Goal: Information Seeking & Learning: Learn about a topic

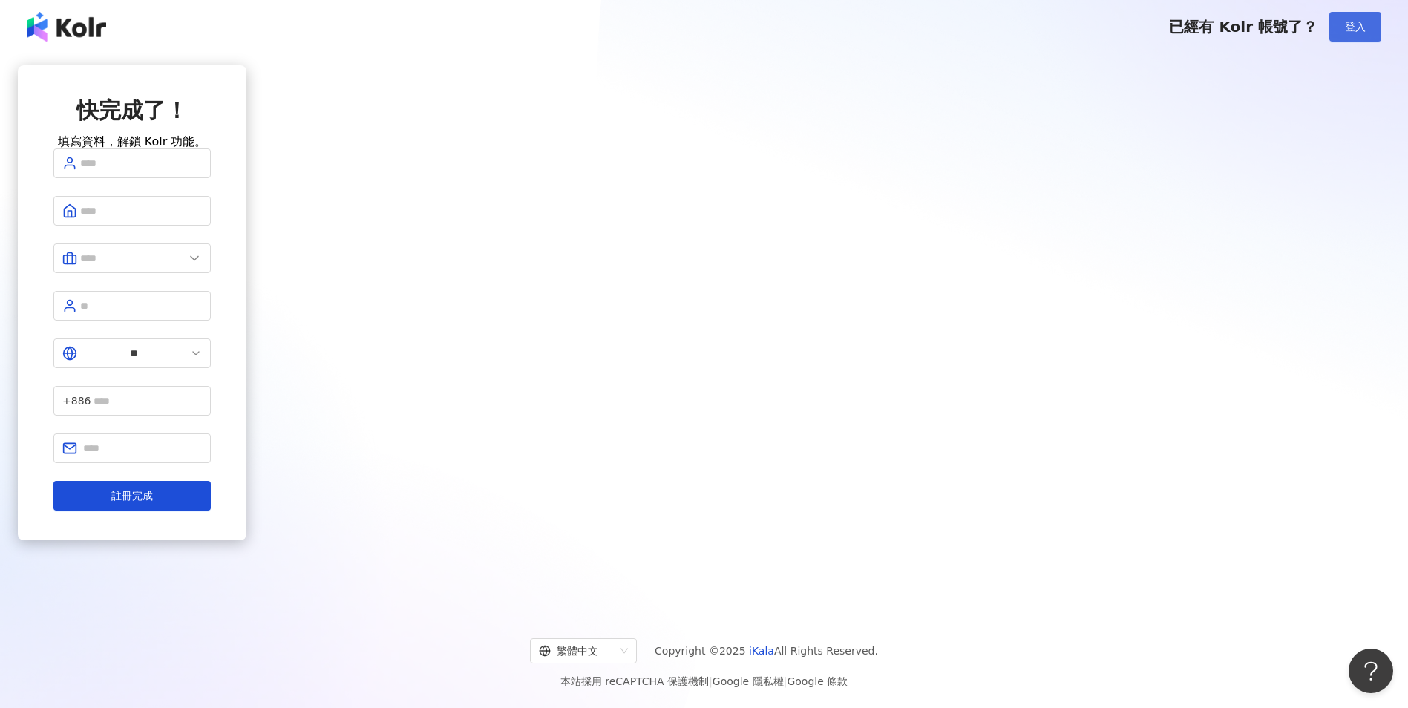
click at [1363, 27] on span "登入" at bounding box center [1355, 27] width 21 height 12
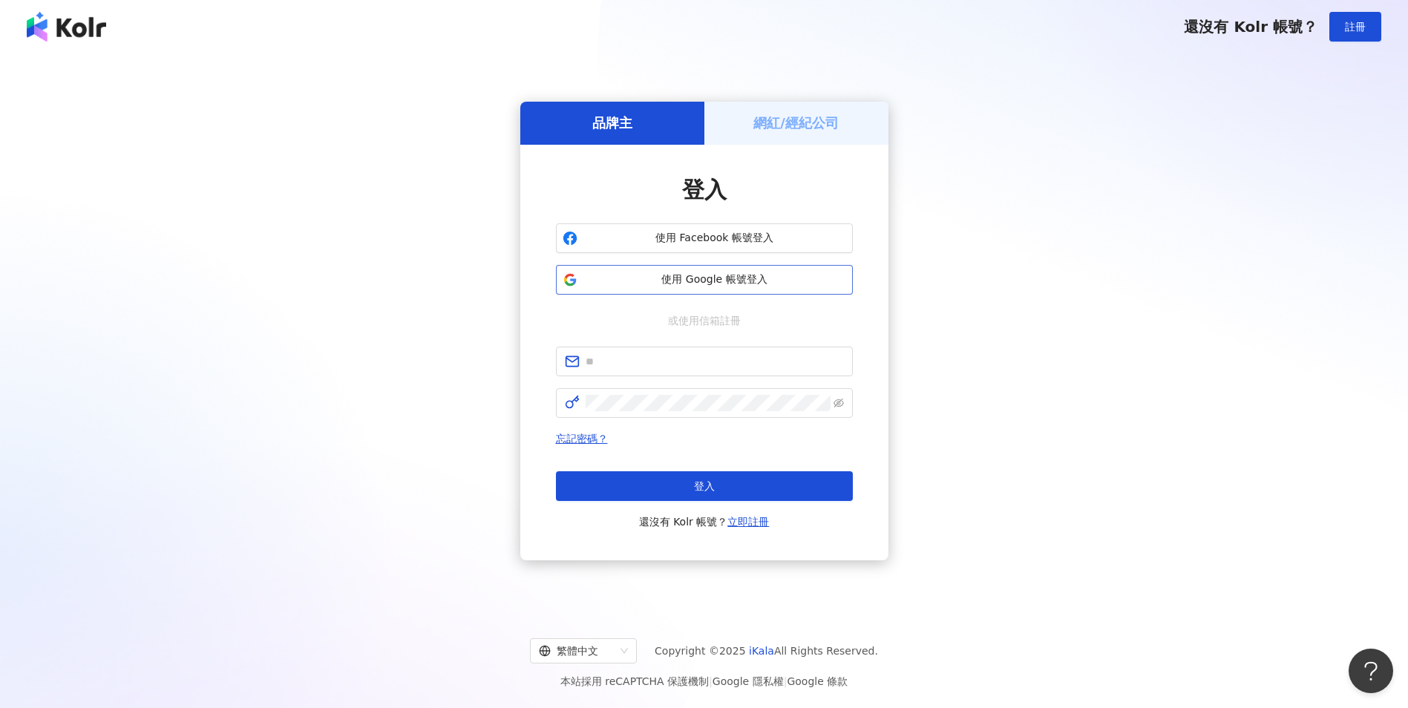
click at [628, 278] on span "使用 Google 帳號登入" at bounding box center [714, 279] width 263 height 15
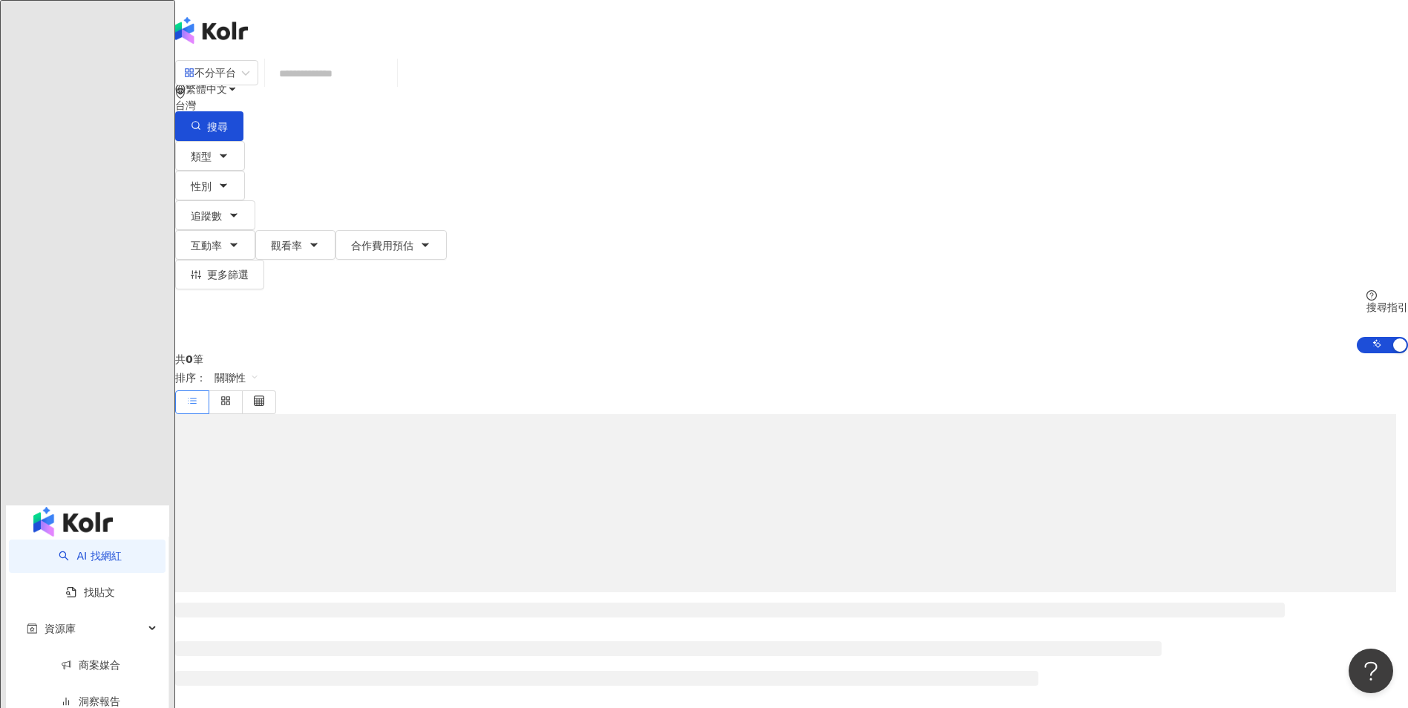
click at [391, 85] on input "search" at bounding box center [331, 73] width 120 height 28
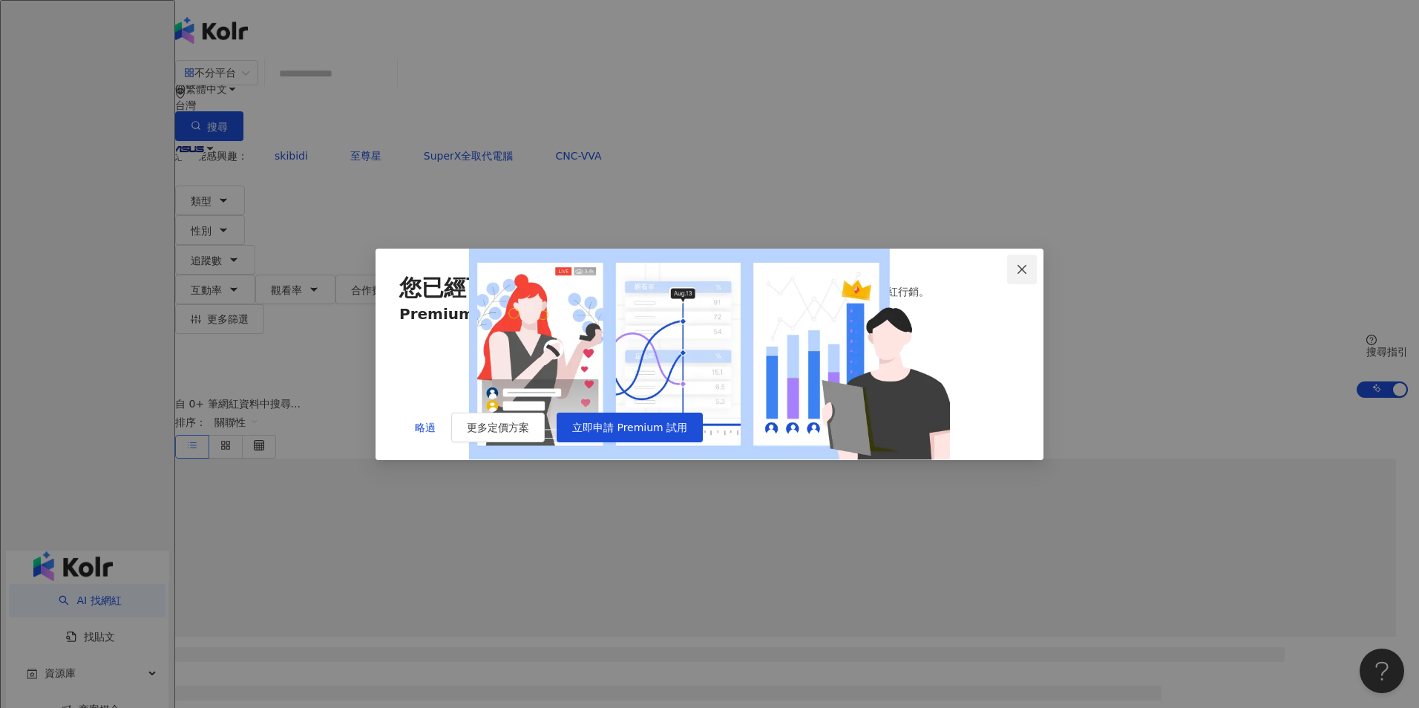
click at [1015, 263] on span "Close" at bounding box center [1022, 269] width 30 height 12
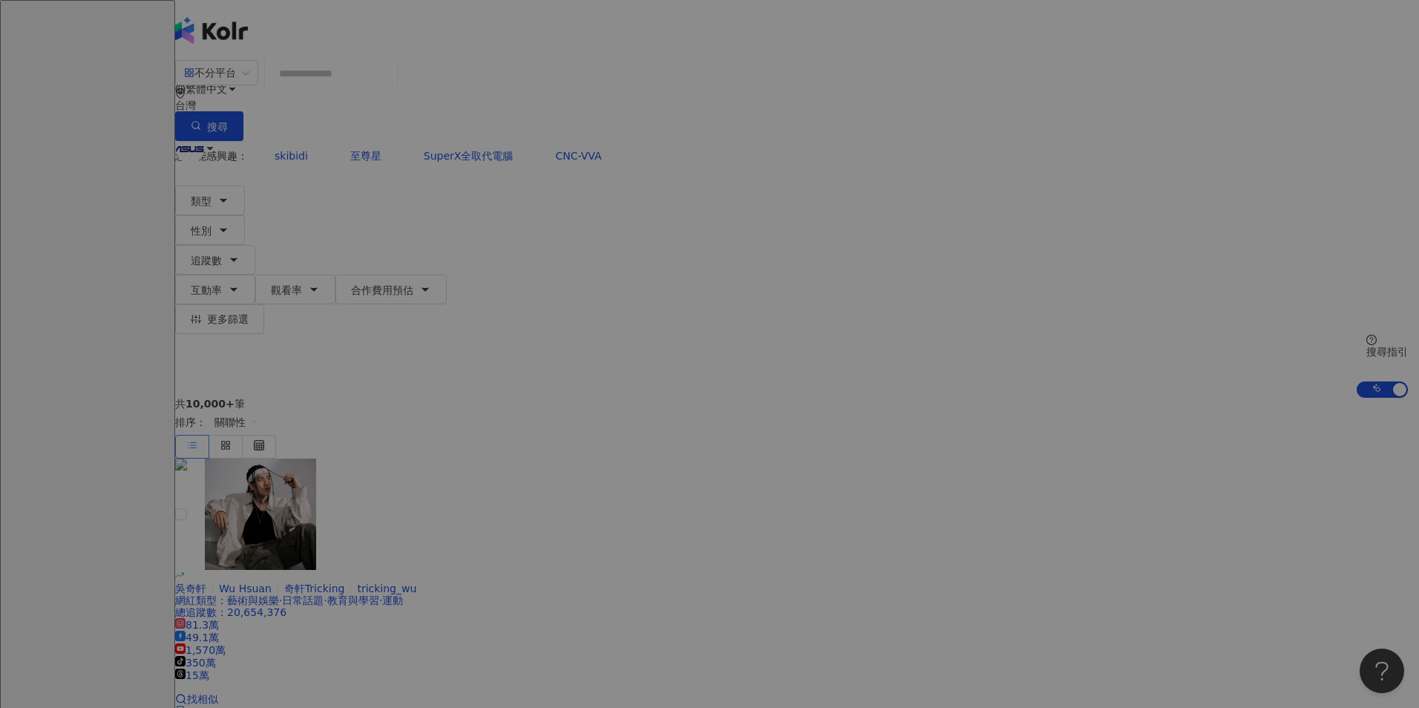
click at [419, 534] on div "Welcome to Kolr 👋 我們能夠幫助您透過 AI 大數據與科技，一站滿足包含網紅篩選、貼文數據分析、專案管理、網紅聯繫等所有網紅行銷需求，讓用戶能…" at bounding box center [709, 354] width 1419 height 708
click at [1019, 95] on button "Close" at bounding box center [1016, 96] width 30 height 30
click at [1012, 91] on button "Close" at bounding box center [1016, 96] width 30 height 30
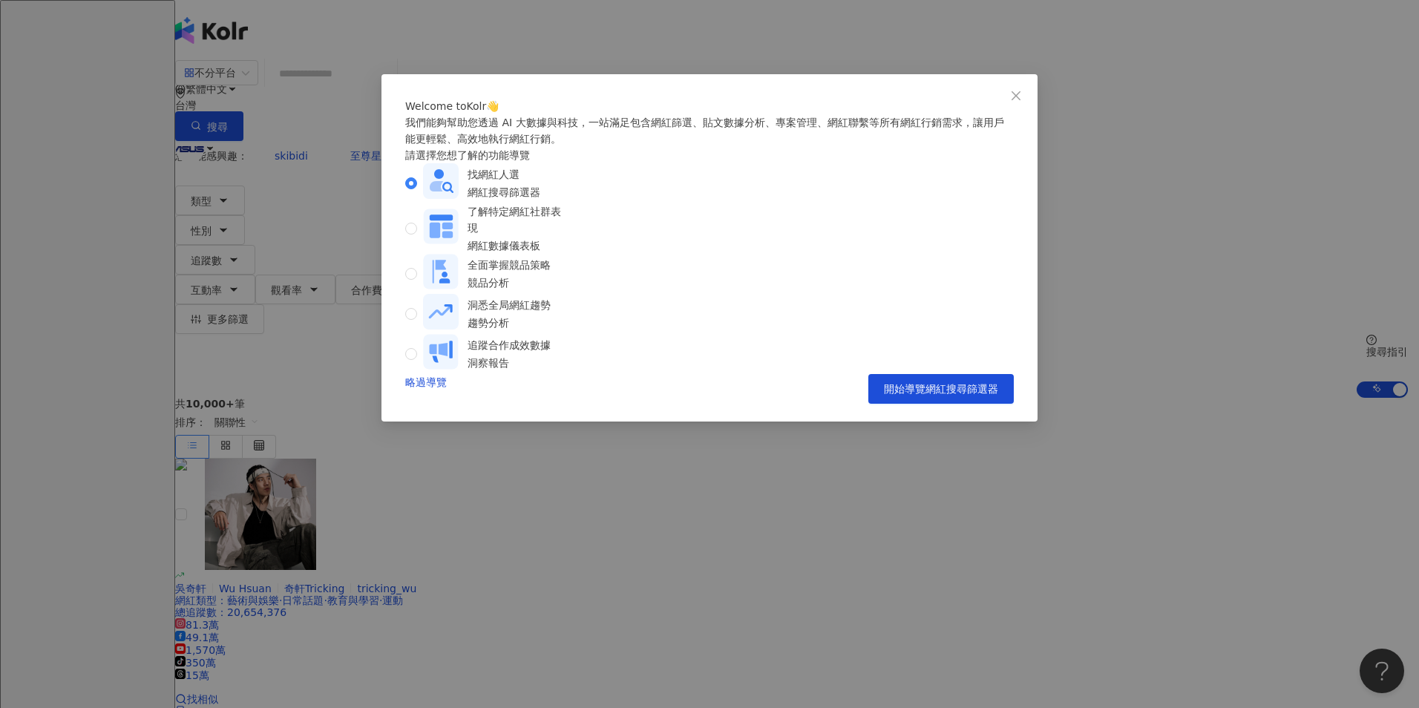
click at [1018, 94] on icon "close" at bounding box center [1016, 95] width 9 height 9
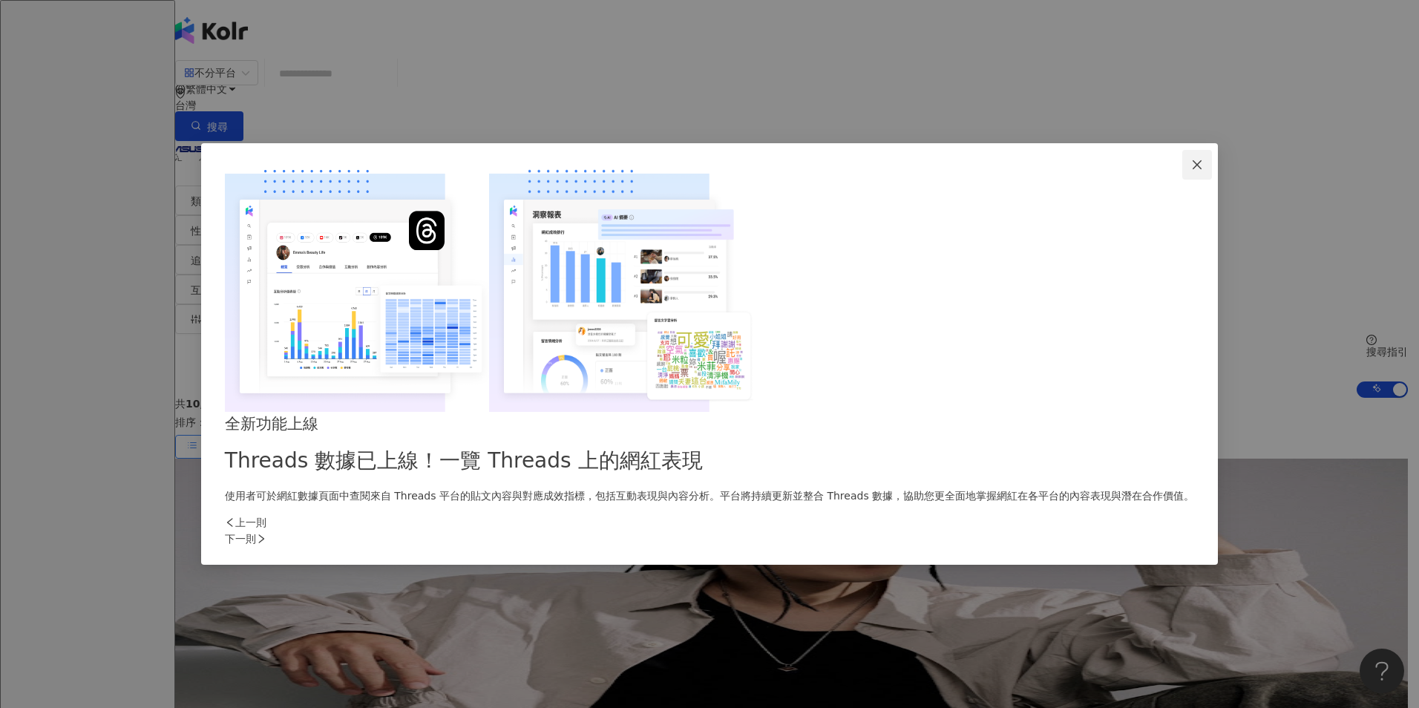
click at [1192, 169] on icon "close" at bounding box center [1196, 164] width 9 height 9
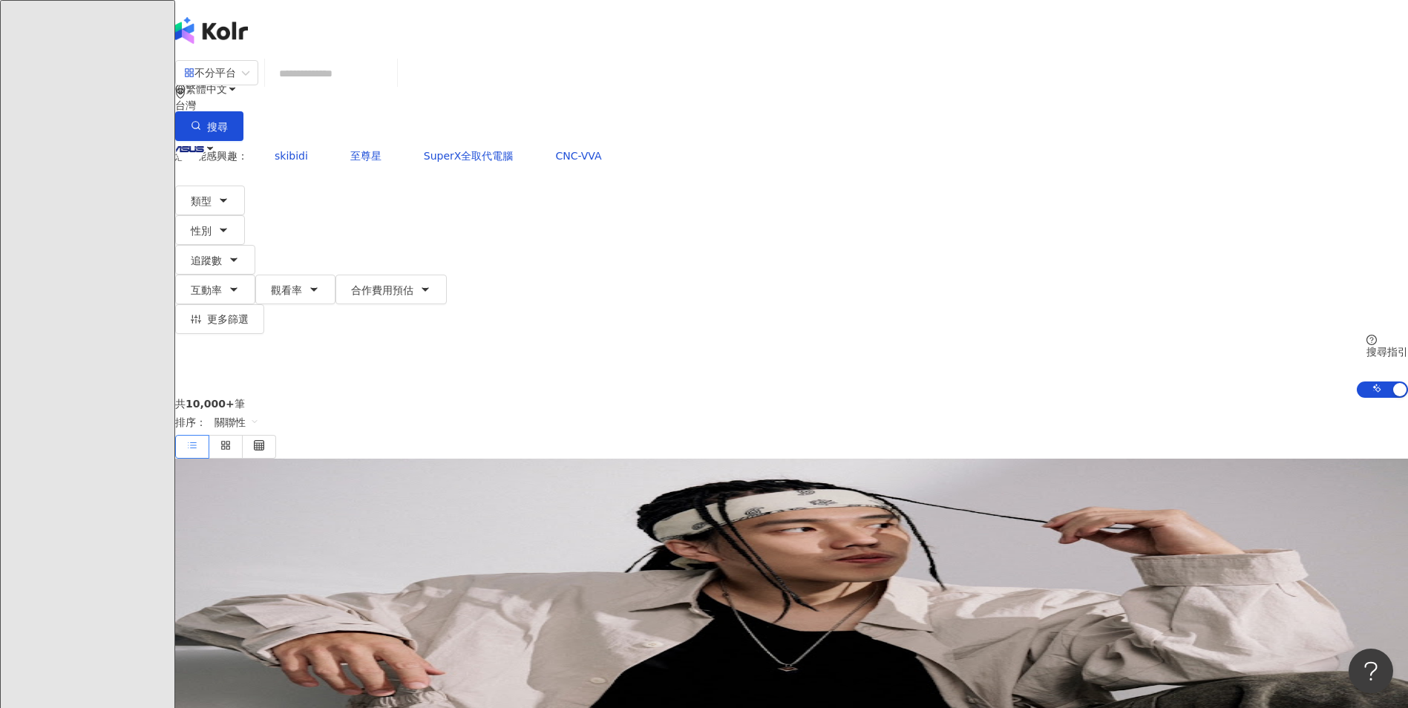
click at [391, 88] on input "search" at bounding box center [331, 73] width 120 height 28
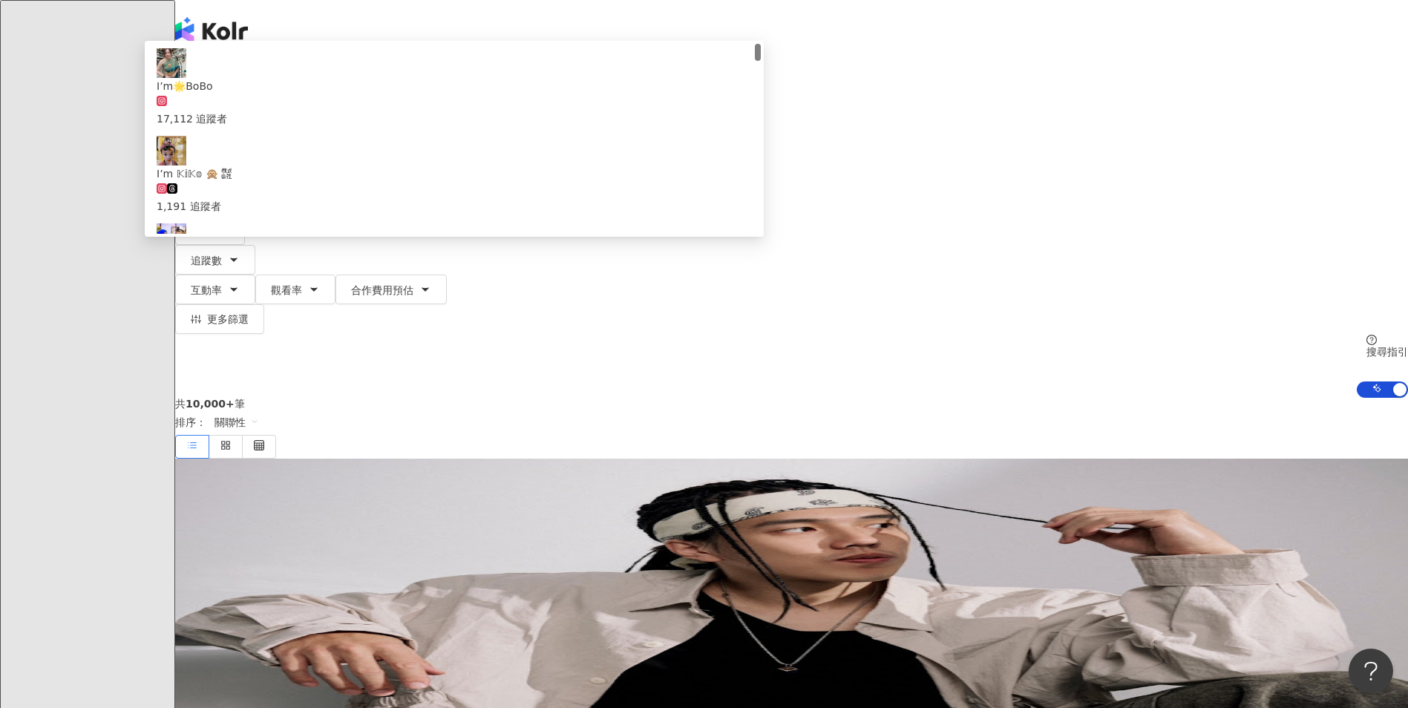
type input "******"
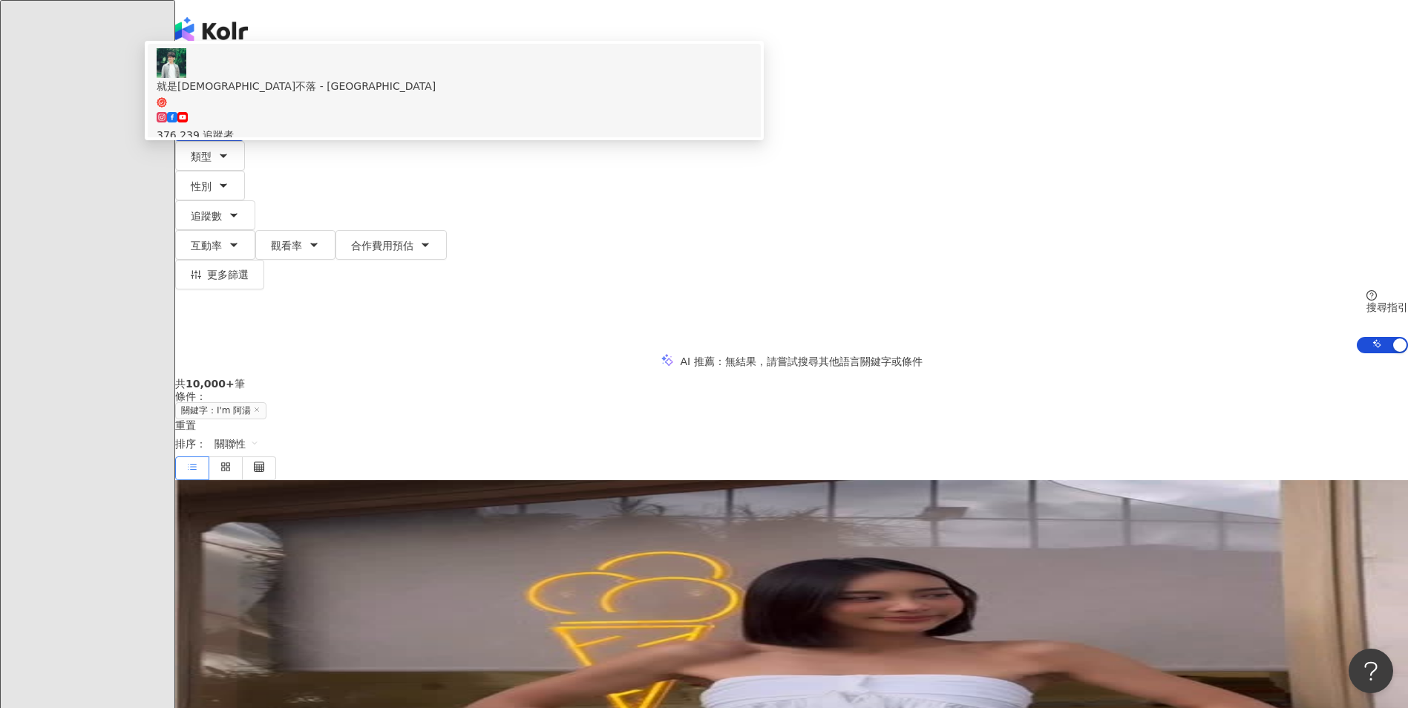
click at [579, 94] on div "就是[DEMOGRAPHIC_DATA]不落 - [GEOGRAPHIC_DATA]" at bounding box center [454, 86] width 595 height 16
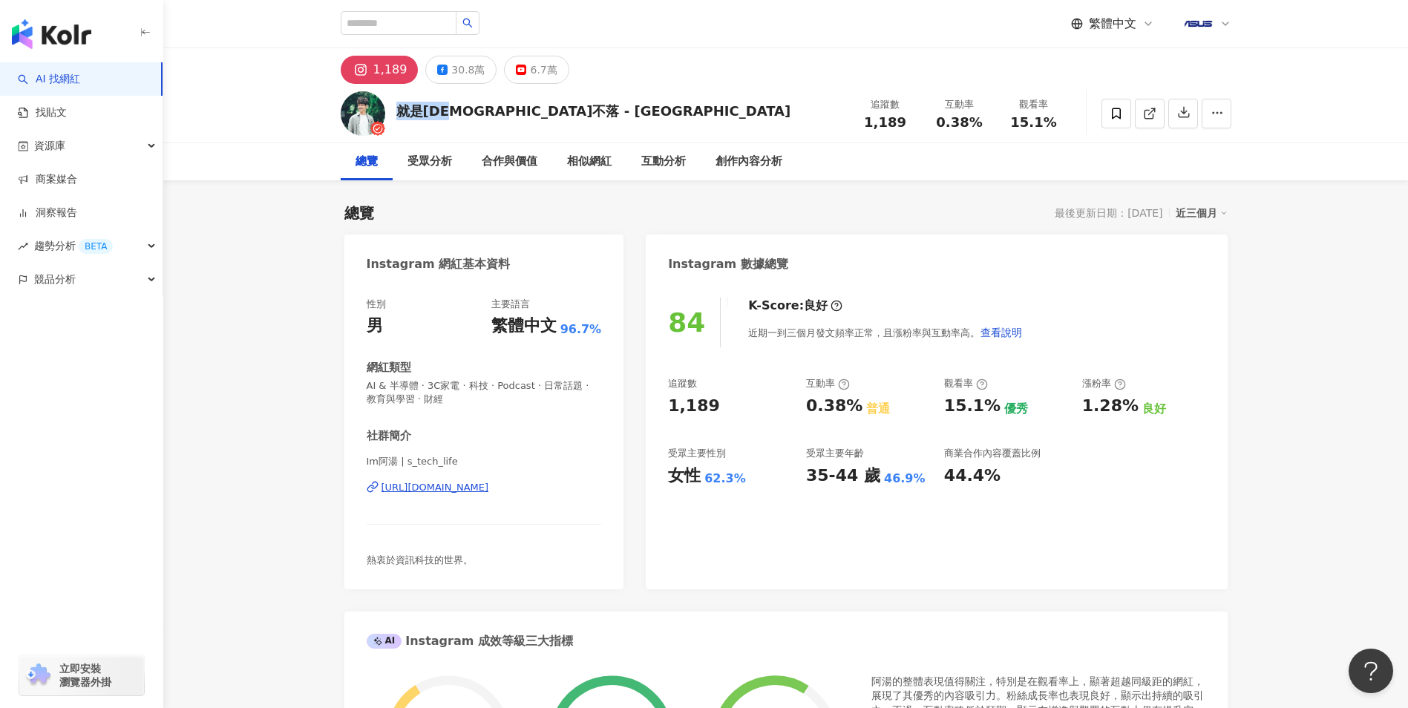
drag, startPoint x: 395, startPoint y: 106, endPoint x: 457, endPoint y: 116, distance: 63.1
click at [457, 116] on div "就是[DEMOGRAPHIC_DATA]不落 - 阿湯 追蹤數 1,189 互動率 0.38% 觀看率 15.1%" at bounding box center [786, 113] width 950 height 59
copy div "就是[DEMOGRAPHIC_DATA]不落"
click at [452, 66] on div "30.8萬" at bounding box center [467, 69] width 33 height 21
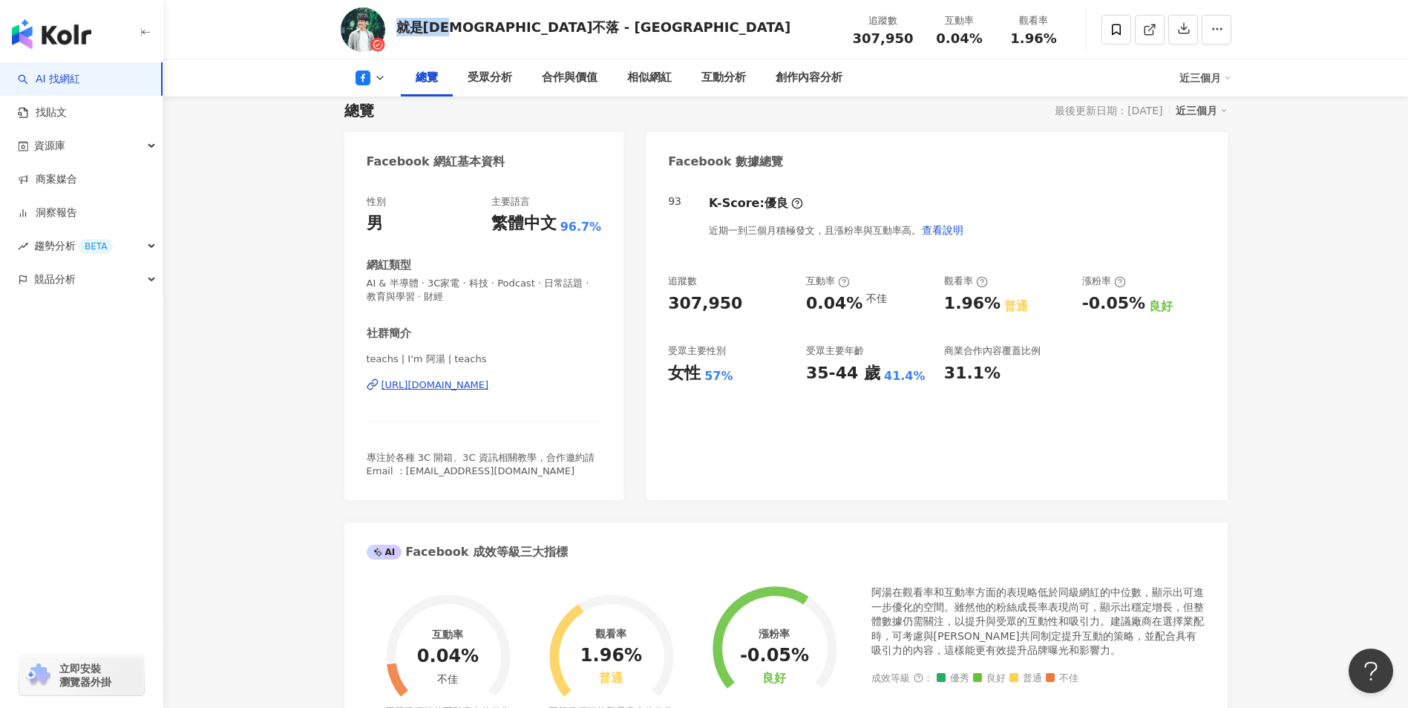
scroll to position [148, 0]
